Goal: Task Accomplishment & Management: Manage account settings

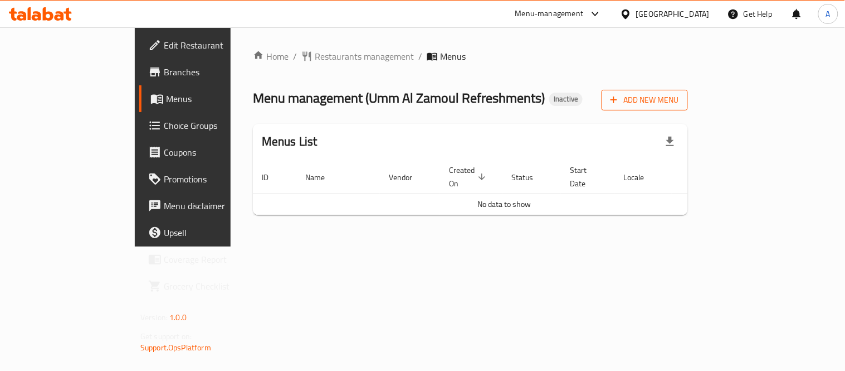
click at [617, 100] on icon "button" at bounding box center [614, 100] width 7 height 7
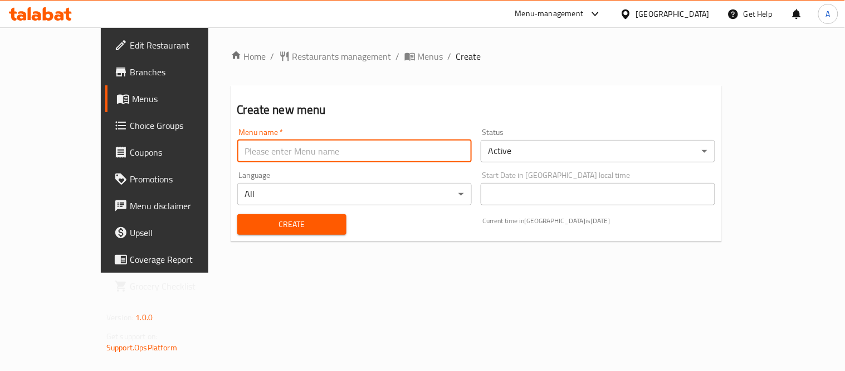
click at [342, 147] on input "text" at bounding box center [354, 151] width 235 height 22
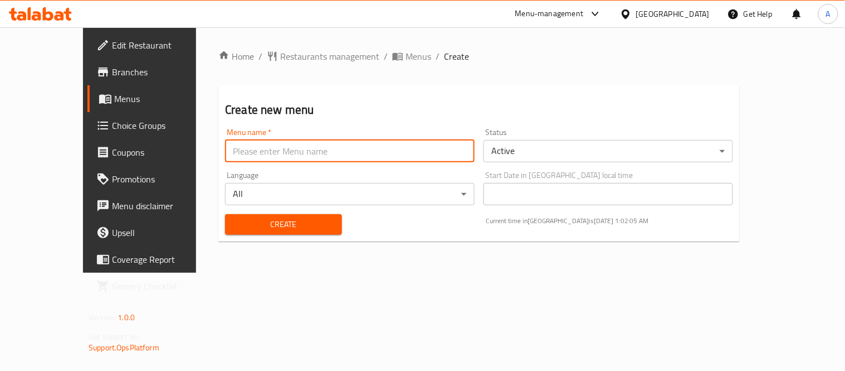
type input "Abdelfattah - Shared Case"
click at [517, 157] on body "​ Menu-management United Arab Emirates Get Help A Edit Restaurant Branches Menu…" at bounding box center [422, 198] width 845 height 343
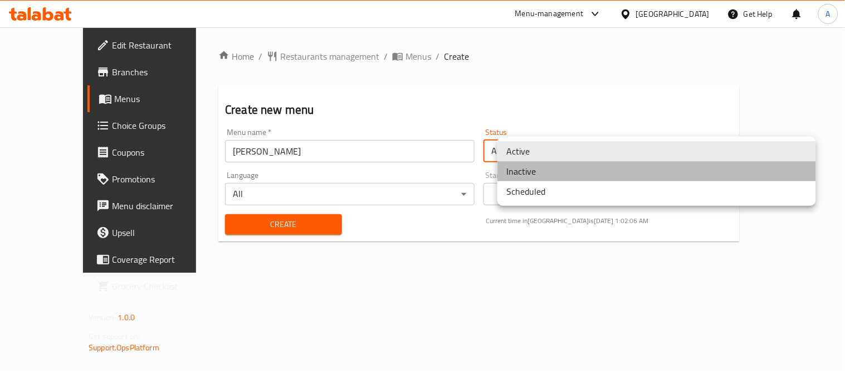
click at [528, 170] on li "Inactive" at bounding box center [657, 171] width 319 height 20
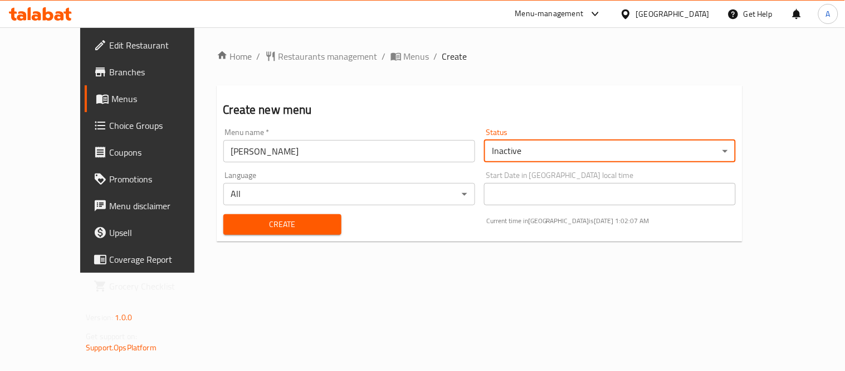
click at [313, 221] on span "Create" at bounding box center [282, 224] width 100 height 14
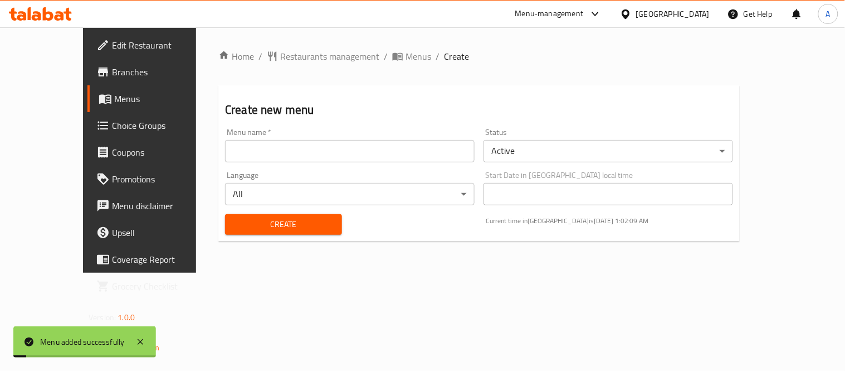
click at [357, 64] on div "Home / Restaurants management / Menus / Create Create new menu Menu name   * Me…" at bounding box center [479, 150] width 522 height 201
click at [406, 60] on span "Menus" at bounding box center [419, 56] width 26 height 13
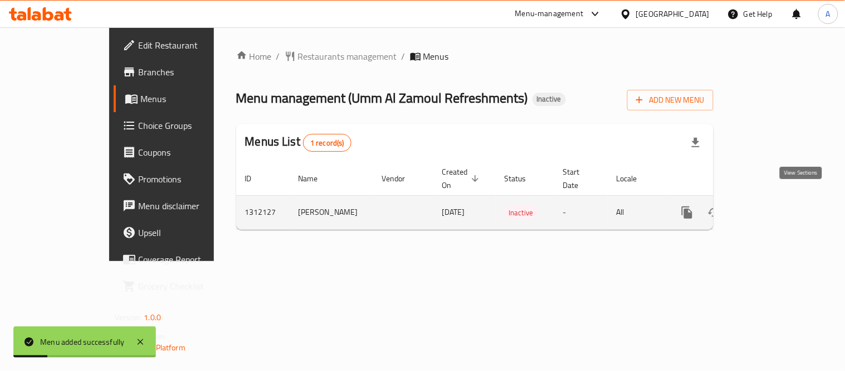
click at [773, 207] on icon "enhanced table" at bounding box center [768, 212] width 10 height 10
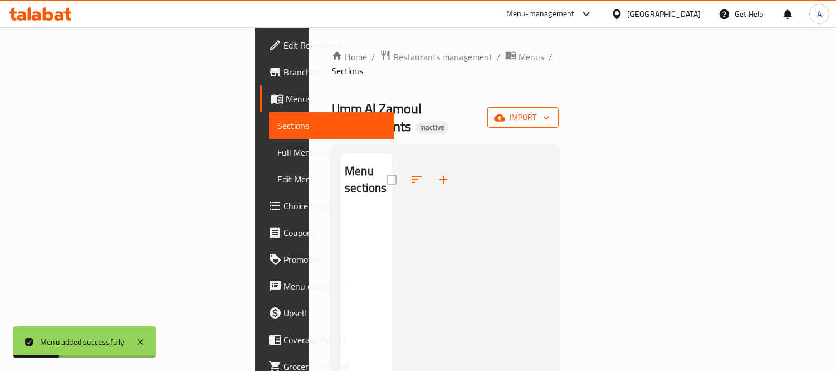
click at [550, 110] on span "import" at bounding box center [522, 117] width 53 height 14
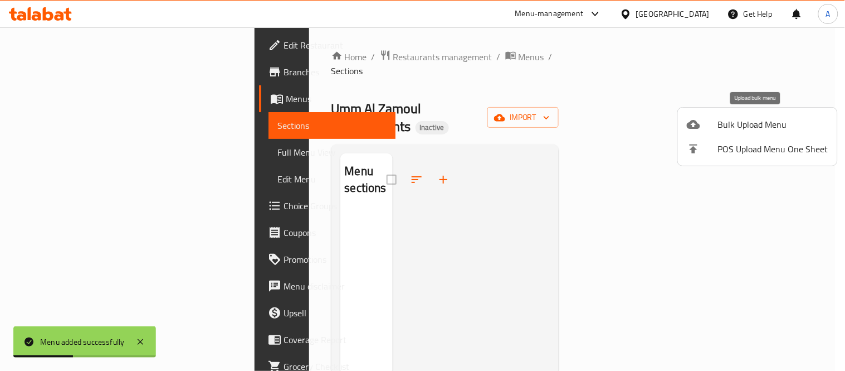
click at [724, 123] on span "Bulk Upload Menu" at bounding box center [773, 124] width 110 height 13
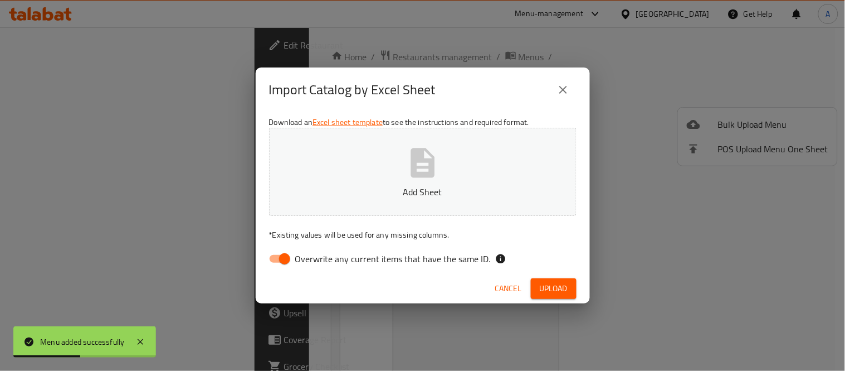
click at [529, 176] on button "Add Sheet" at bounding box center [423, 172] width 308 height 88
click at [279, 255] on input "Overwrite any current items that have the same ID." at bounding box center [285, 258] width 64 height 21
checkbox input "false"
click at [561, 286] on span "Upload" at bounding box center [554, 288] width 28 height 14
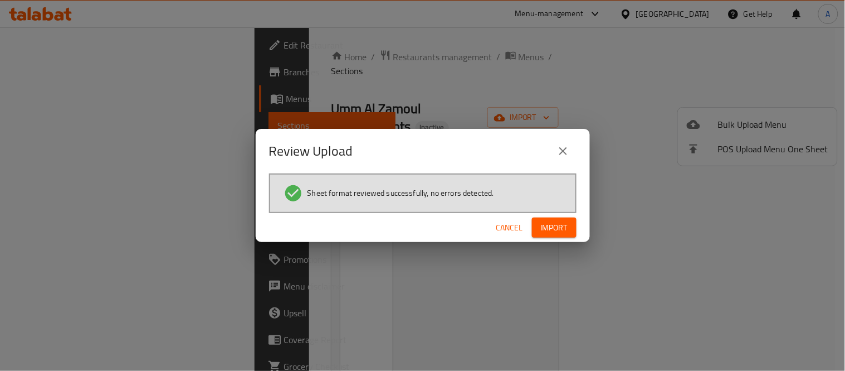
click at [542, 236] on button "Import" at bounding box center [554, 227] width 45 height 21
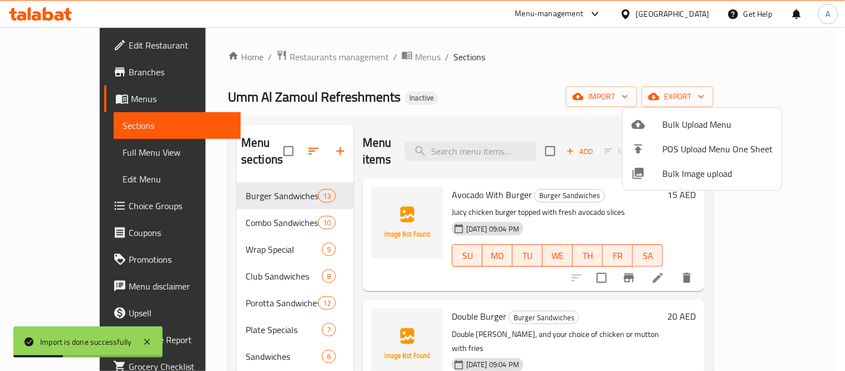
click at [489, 121] on div at bounding box center [422, 185] width 845 height 371
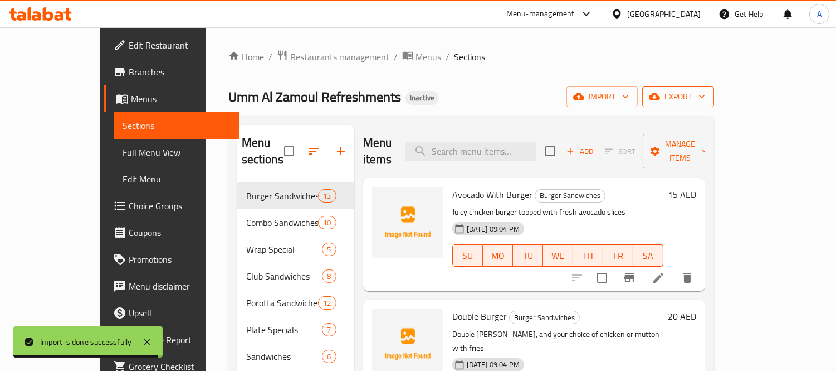
click at [705, 103] on span "export" at bounding box center [678, 97] width 54 height 14
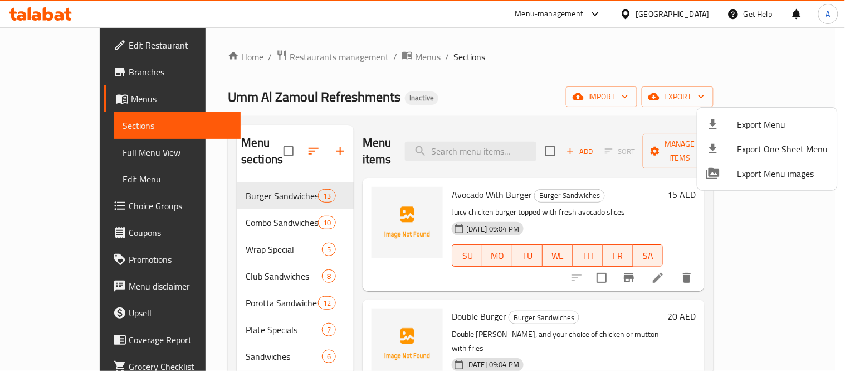
click at [734, 121] on div at bounding box center [722, 124] width 31 height 13
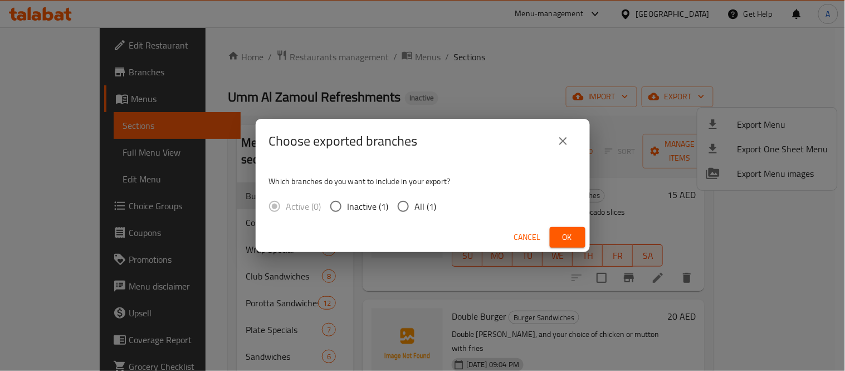
click at [426, 207] on span "All (1)" at bounding box center [426, 205] width 22 height 13
click at [415, 207] on input "All (1)" at bounding box center [403, 205] width 23 height 23
radio input "true"
drag, startPoint x: 575, startPoint y: 238, endPoint x: 557, endPoint y: 204, distance: 37.9
click at [575, 237] on span "Ok" at bounding box center [568, 237] width 18 height 14
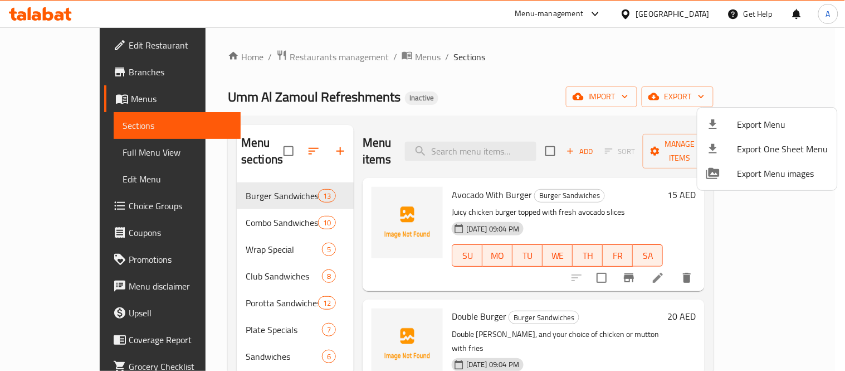
click at [261, 146] on div at bounding box center [422, 185] width 845 height 371
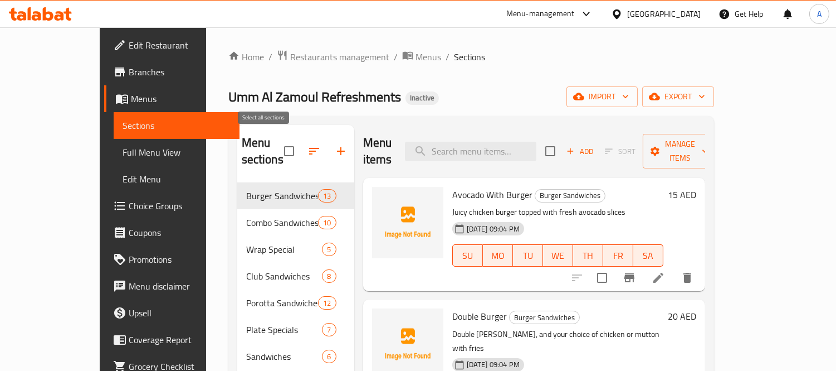
click at [277, 145] on input "checkbox" at bounding box center [288, 150] width 23 height 23
click at [277, 148] on input "checkbox" at bounding box center [288, 150] width 23 height 23
checkbox input "false"
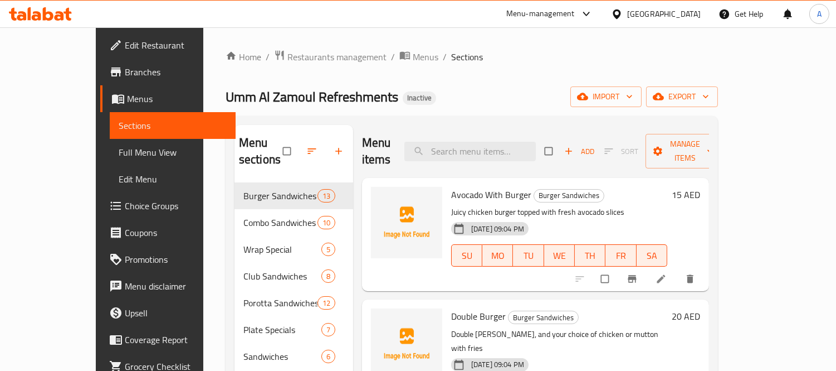
click at [276, 144] on input "checkbox" at bounding box center [287, 150] width 23 height 21
checkbox input "true"
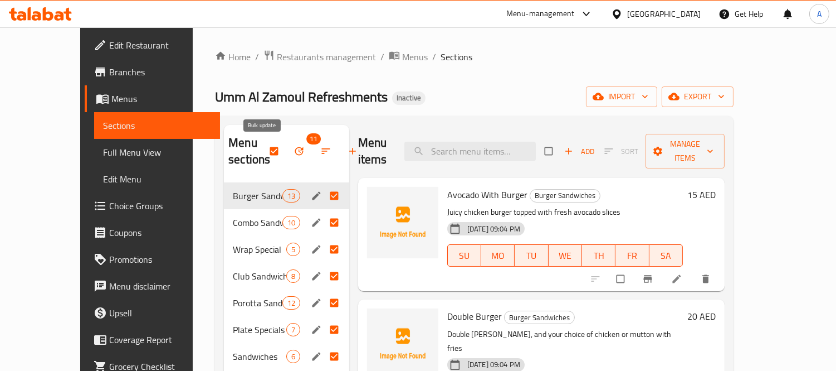
click at [287, 157] on button "button" at bounding box center [300, 151] width 27 height 25
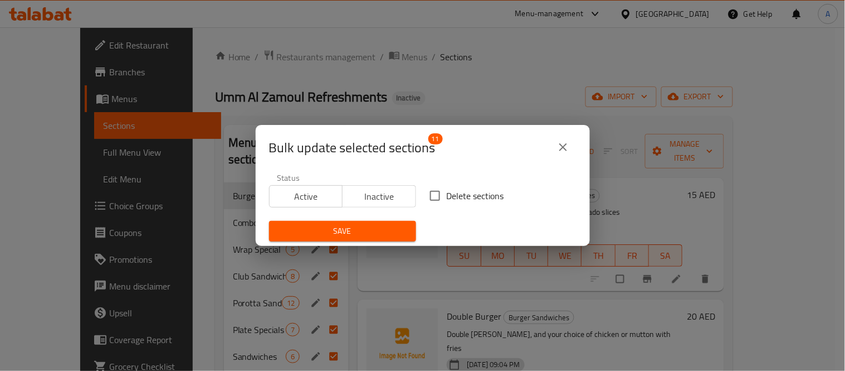
click at [423, 197] on input "Delete sections" at bounding box center [434, 195] width 23 height 23
checkbox input "true"
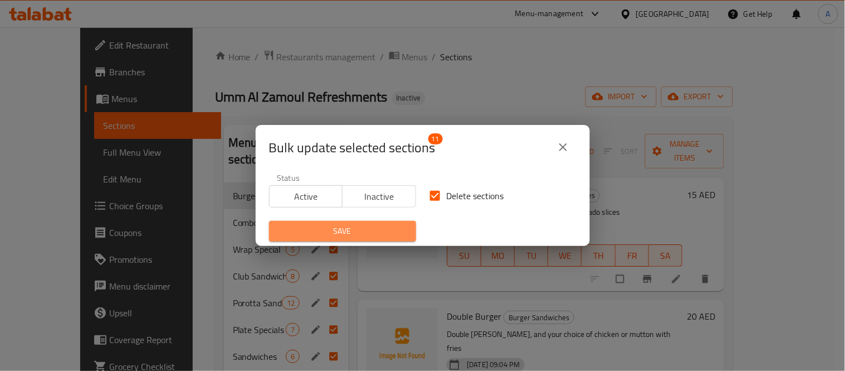
click at [368, 235] on span "Save" at bounding box center [342, 231] width 129 height 14
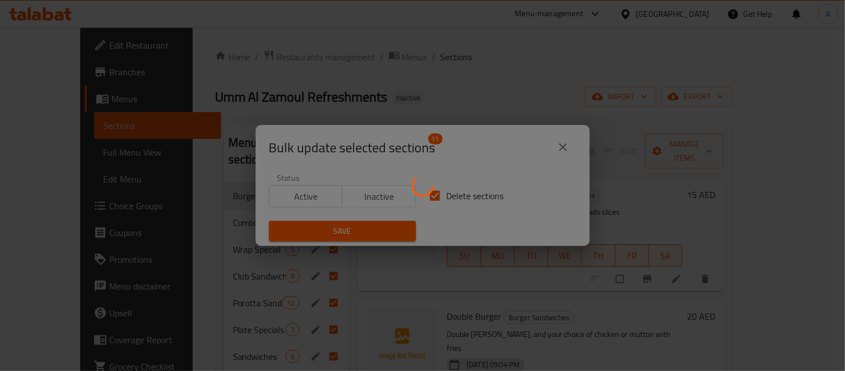
checkbox input "false"
